Goal: Task Accomplishment & Management: Use online tool/utility

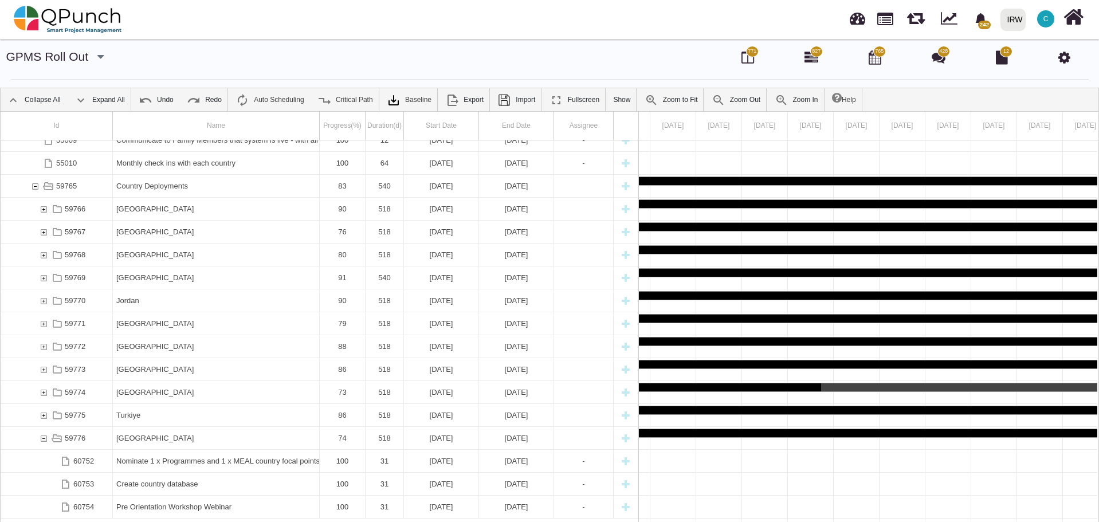
scroll to position [2218, 0]
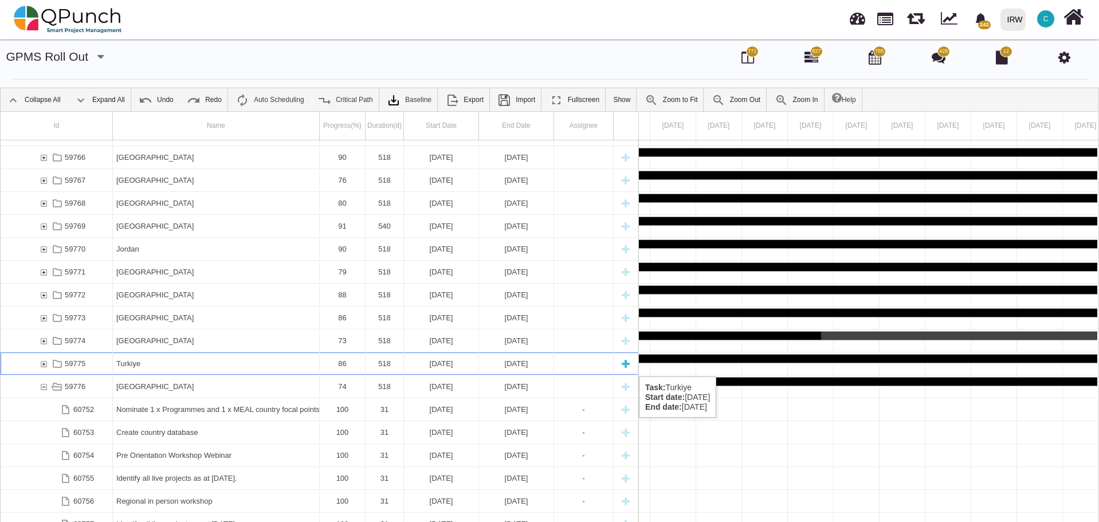
click at [45, 365] on div "59775" at bounding box center [43, 363] width 10 height 22
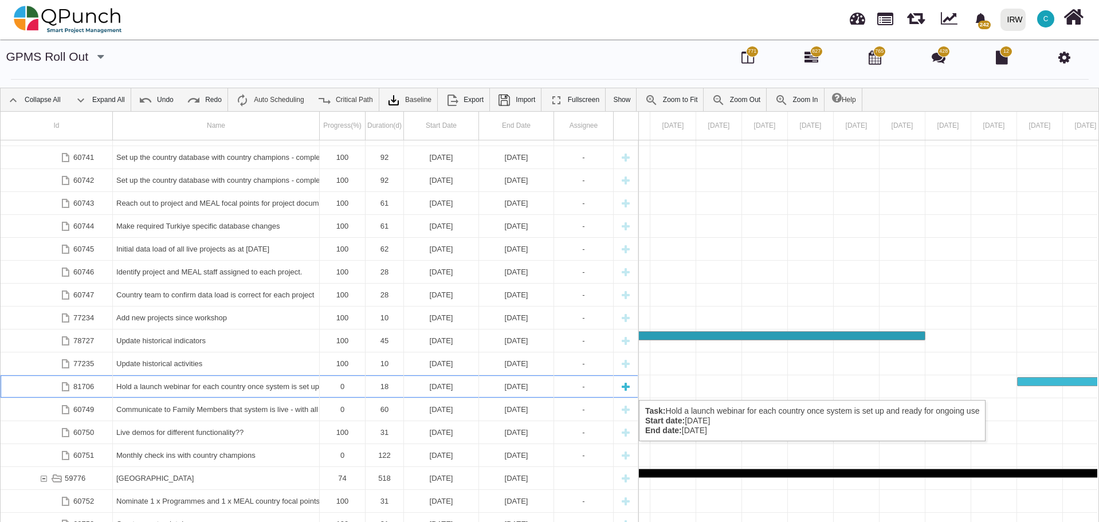
click at [195, 389] on div "Hold a launch webinar for each country once system is set up and ready for ongo…" at bounding box center [215, 386] width 199 height 22
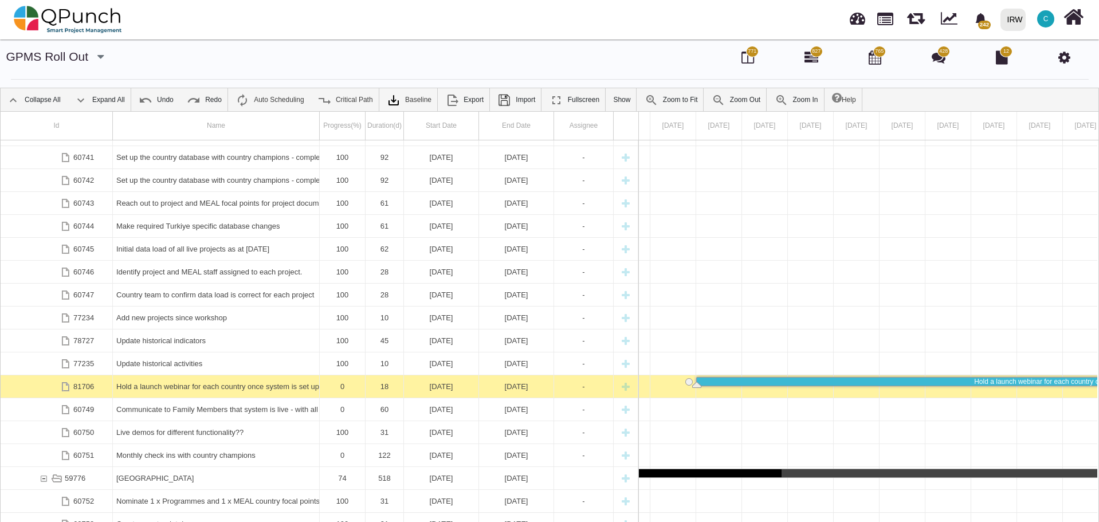
click at [195, 389] on div "Hold a launch webinar for each country once system is set up and ready for ongo…" at bounding box center [215, 386] width 199 height 22
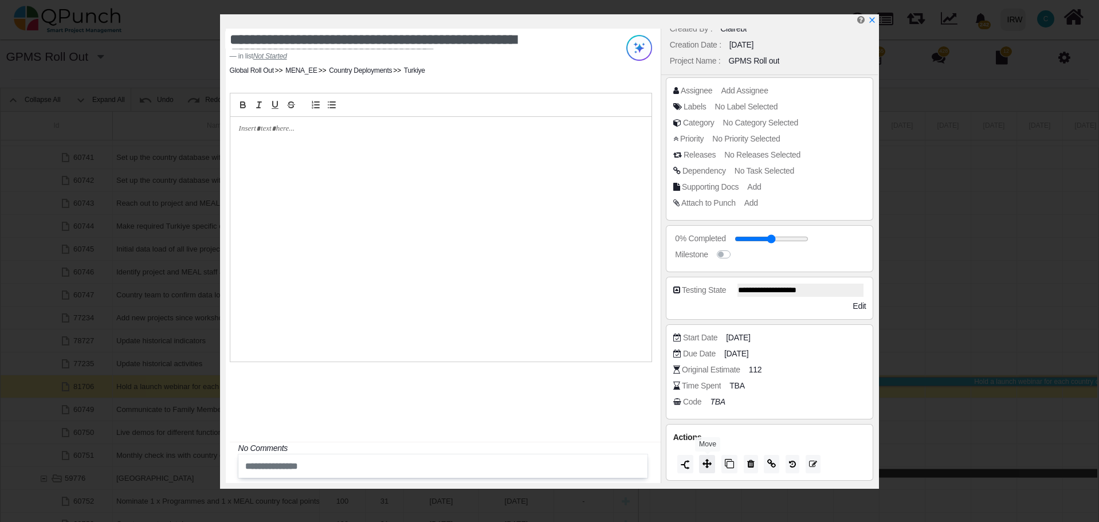
click at [710, 465] on icon at bounding box center [707, 463] width 9 height 9
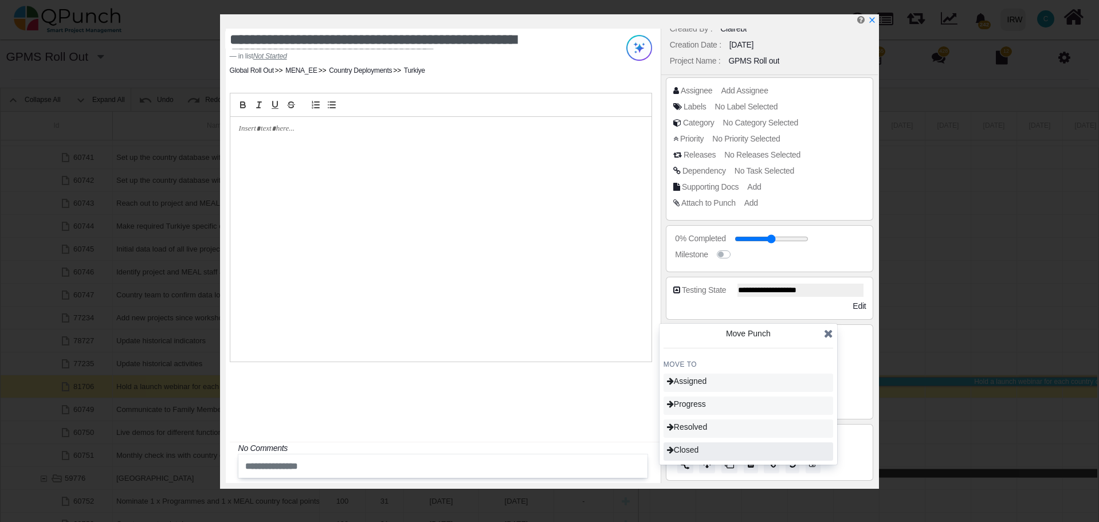
click at [703, 448] on div "Closed" at bounding box center [749, 451] width 170 height 18
type input "***"
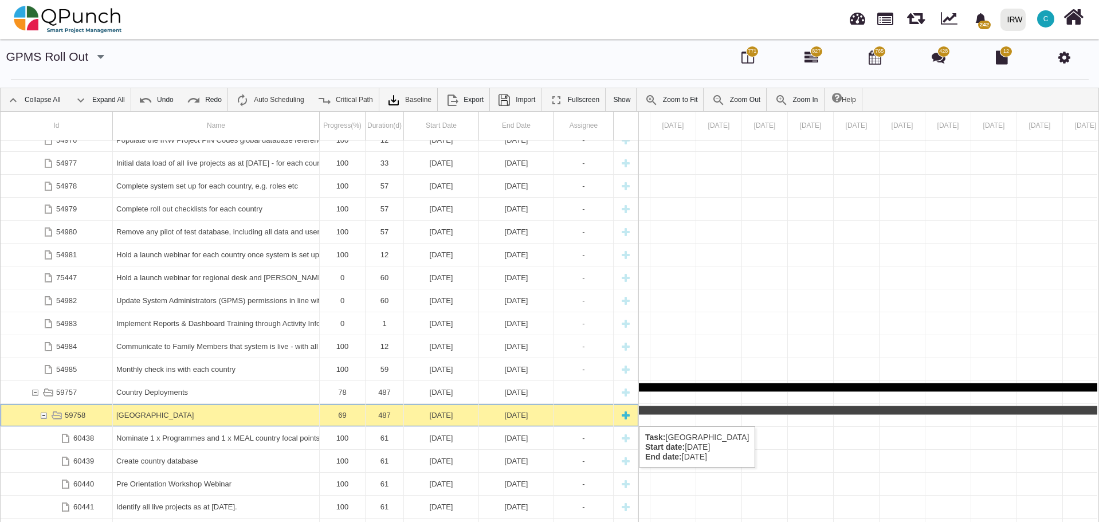
click at [43, 414] on div "59758" at bounding box center [43, 415] width 10 height 22
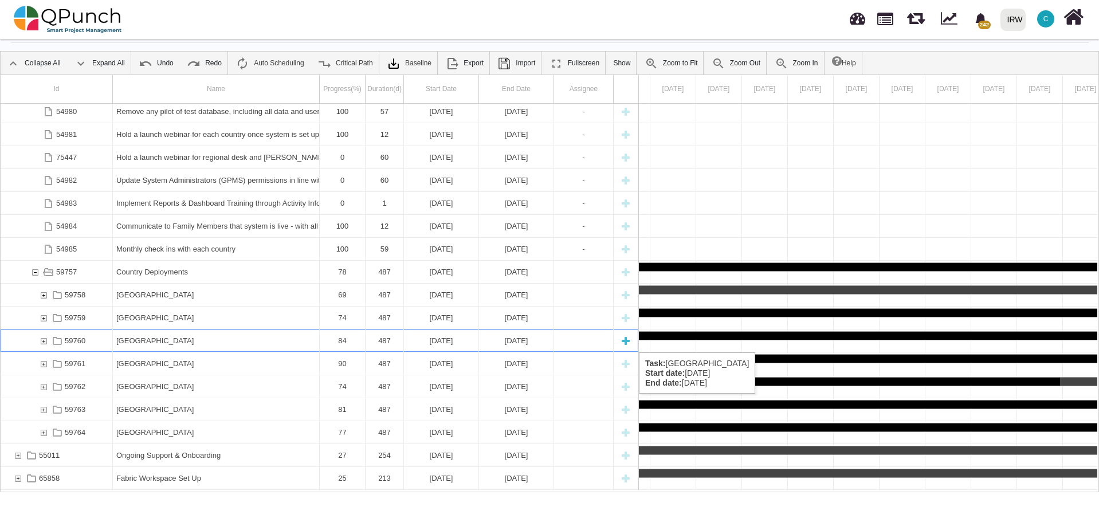
click at [45, 341] on div "59760" at bounding box center [43, 341] width 10 height 22
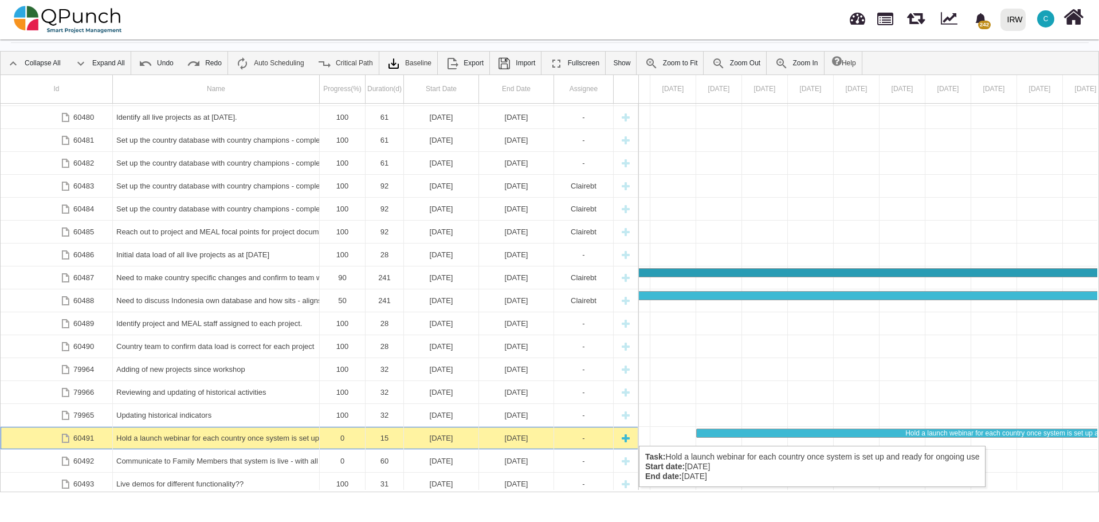
click at [200, 434] on div "Hold a launch webinar for each country once system is set up and ready for ongo…" at bounding box center [215, 438] width 199 height 22
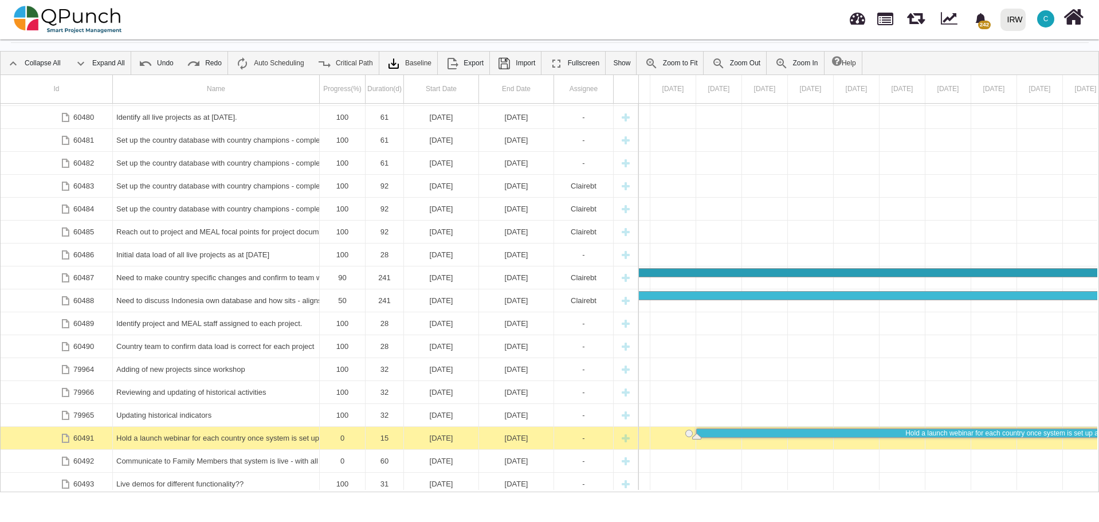
click at [200, 434] on div "Hold a launch webinar for each country once system is set up and ready for ongo…" at bounding box center [215, 438] width 199 height 22
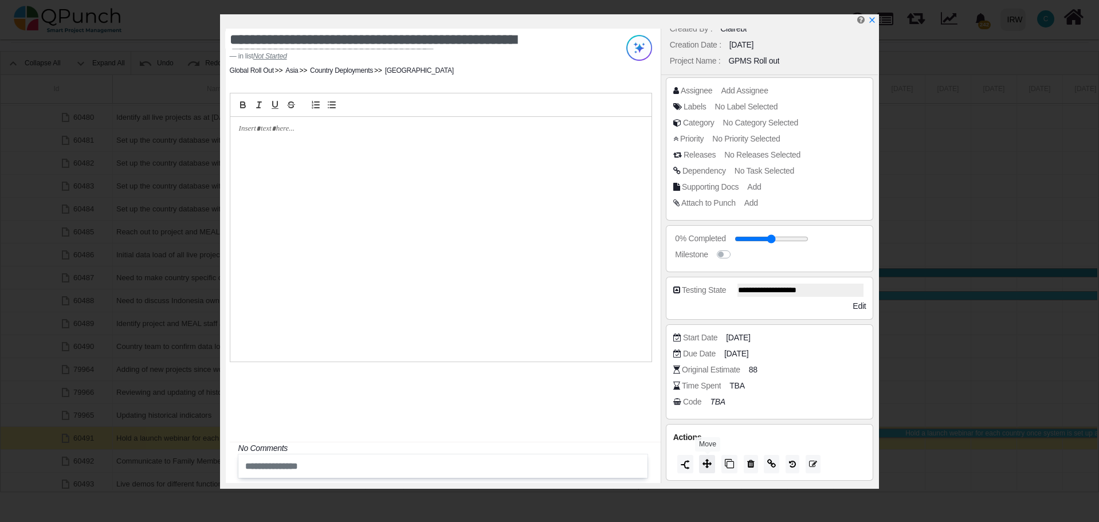
click at [711, 462] on icon at bounding box center [707, 463] width 9 height 9
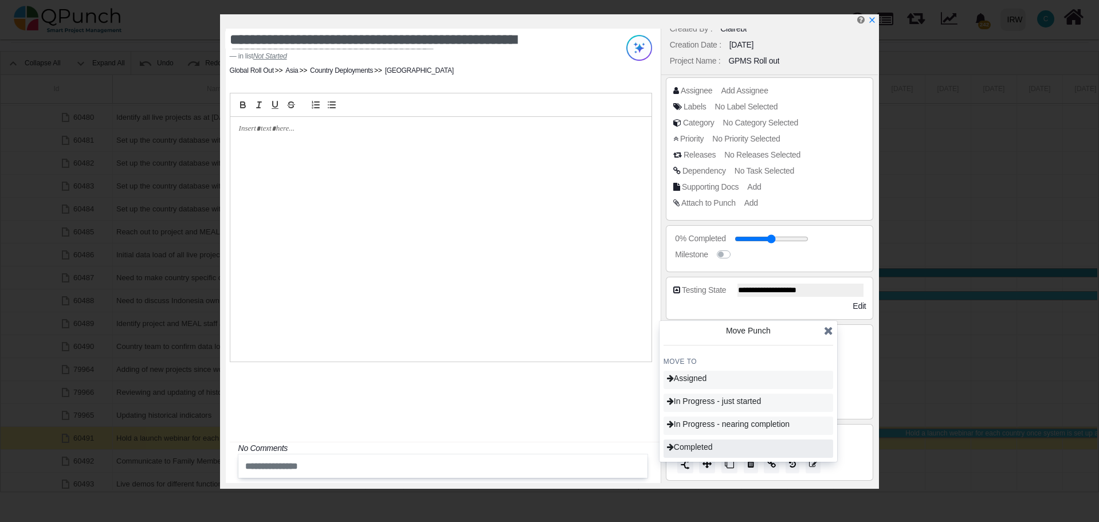
click at [704, 446] on span "Completed" at bounding box center [690, 446] width 46 height 9
type input "***"
